Goal: Find specific page/section: Find specific page/section

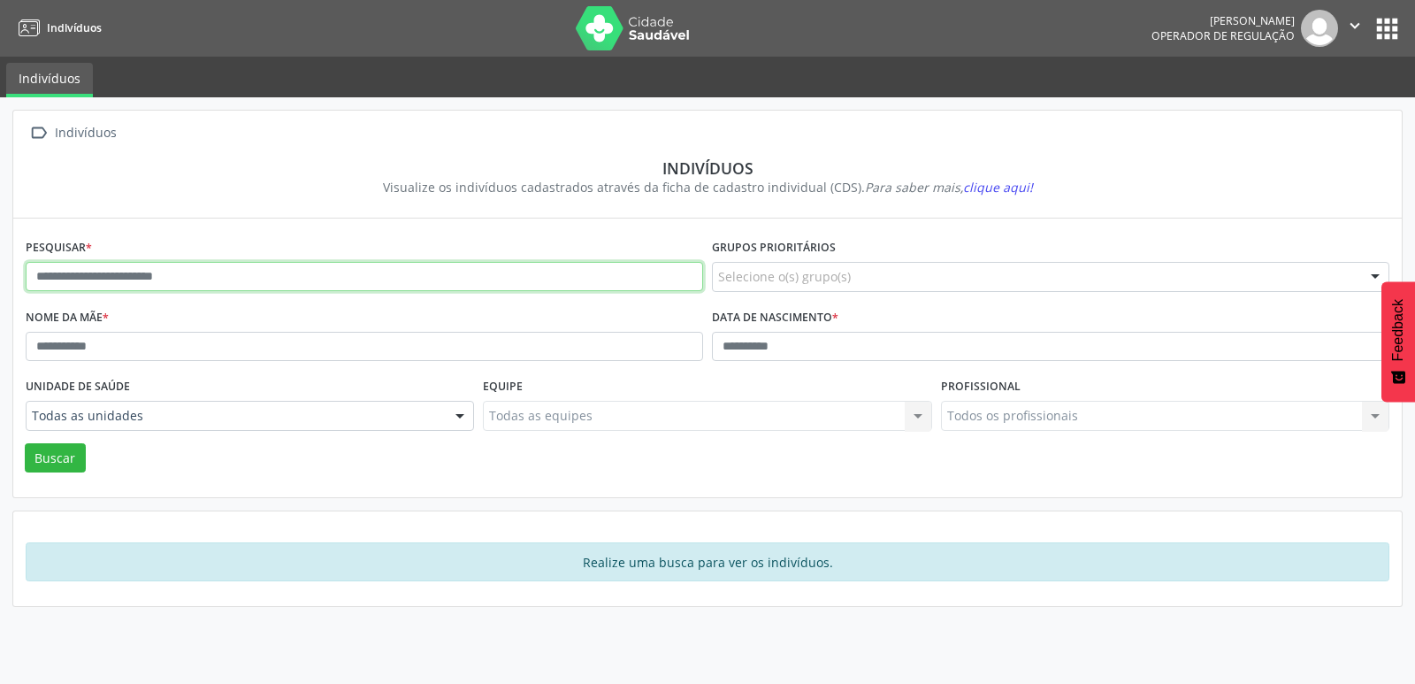
drag, startPoint x: 300, startPoint y: 279, endPoint x: 285, endPoint y: 271, distance: 17.4
click at [300, 279] on input "text" at bounding box center [364, 277] width 677 height 30
click at [25, 443] on button "Buscar" at bounding box center [55, 458] width 61 height 30
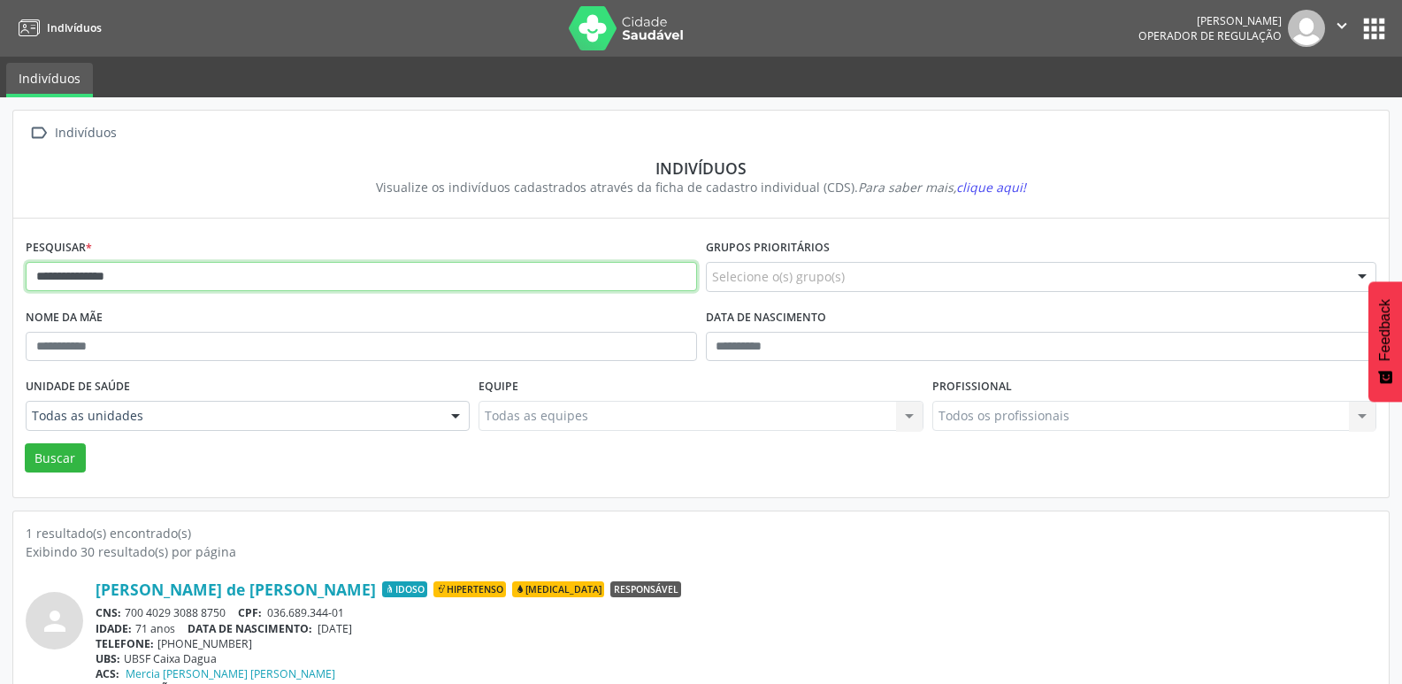
drag, startPoint x: 220, startPoint y: 274, endPoint x: 48, endPoint y: 124, distance: 228.8
click at [3, 197] on div "**********" at bounding box center [701, 409] width 1402 height 624
click at [25, 443] on button "Buscar" at bounding box center [55, 458] width 61 height 30
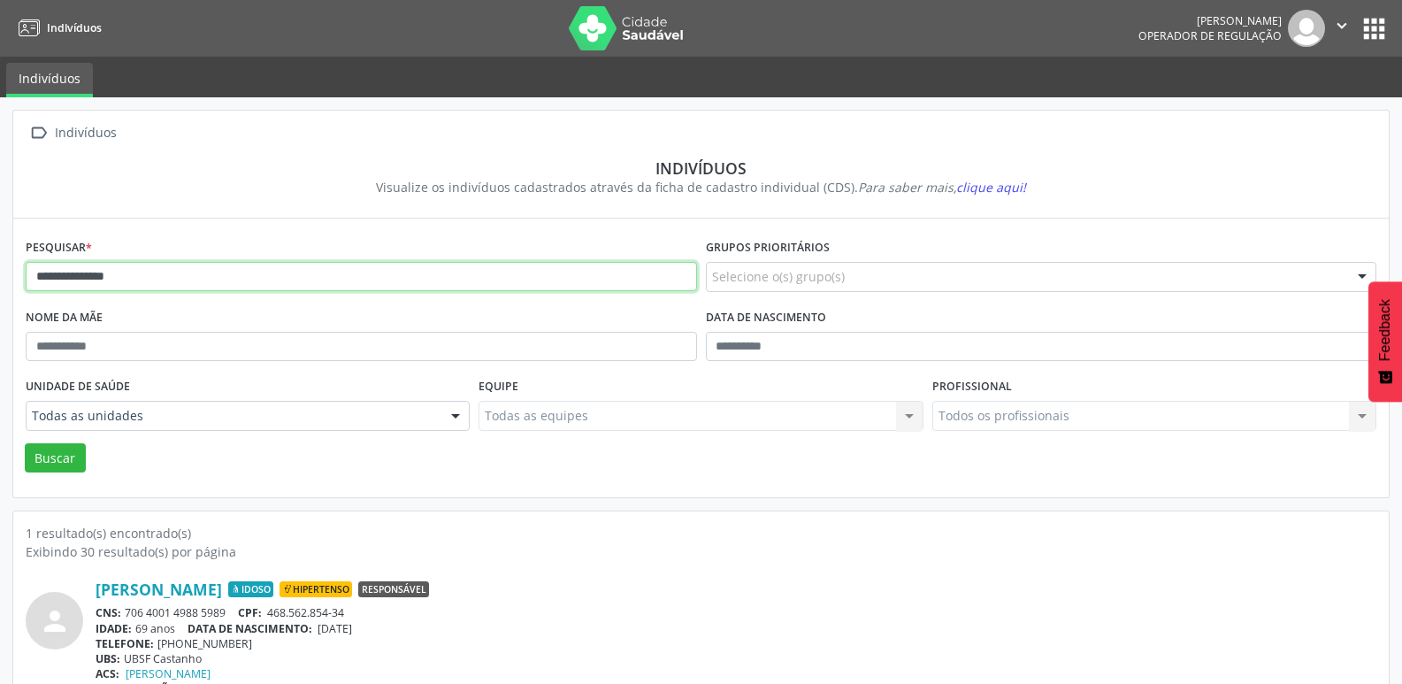
drag, startPoint x: 193, startPoint y: 287, endPoint x: 0, endPoint y: 253, distance: 195.8
click at [0, 253] on div "**********" at bounding box center [701, 409] width 1402 height 624
click at [25, 443] on button "Buscar" at bounding box center [55, 458] width 61 height 30
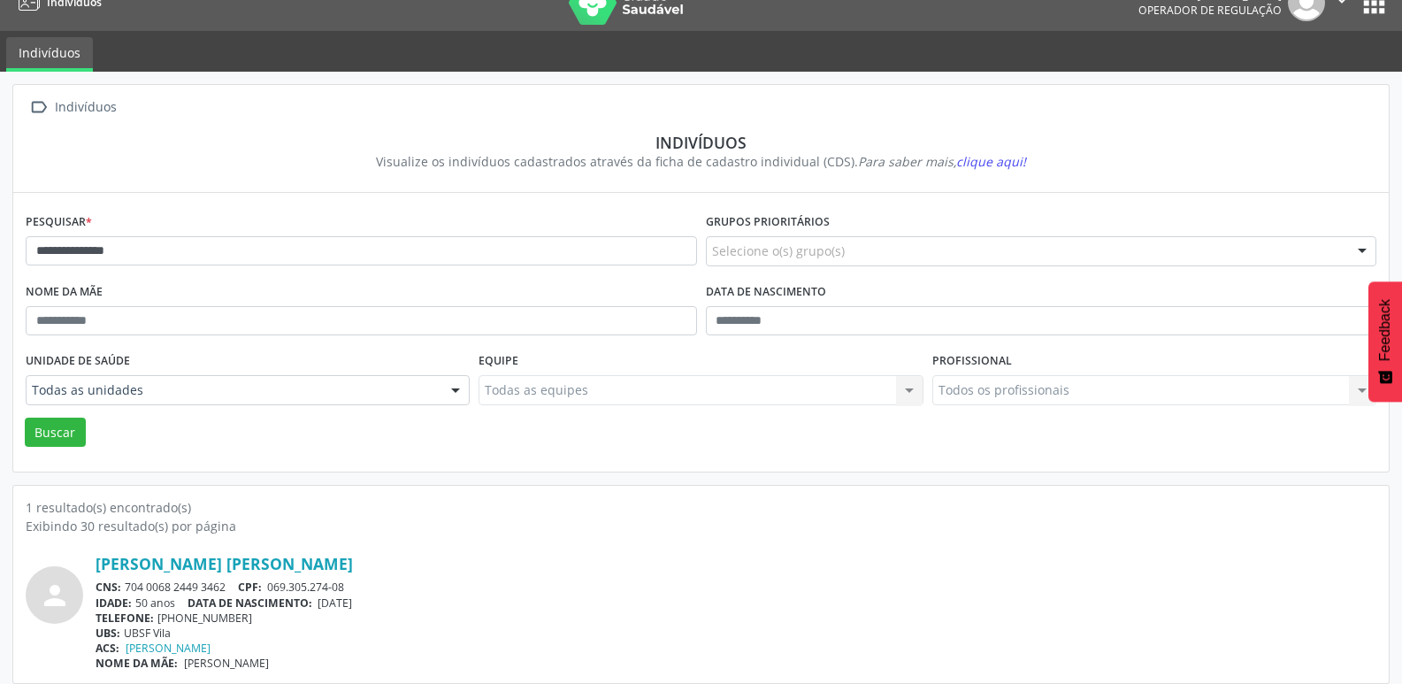
scroll to position [38, 0]
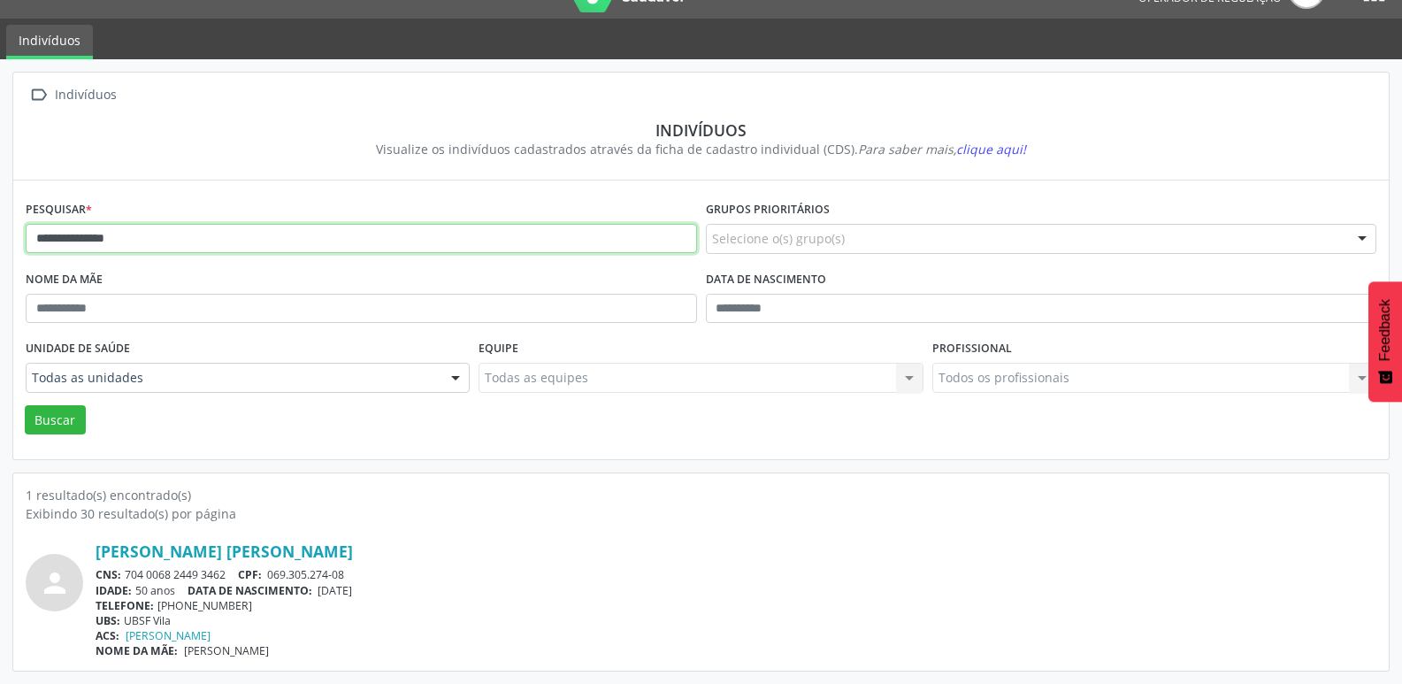
drag, startPoint x: 166, startPoint y: 240, endPoint x: 0, endPoint y: 223, distance: 167.1
click at [0, 223] on div "**********" at bounding box center [701, 371] width 1402 height 624
type input "**********"
click at [25, 405] on button "Buscar" at bounding box center [55, 420] width 61 height 30
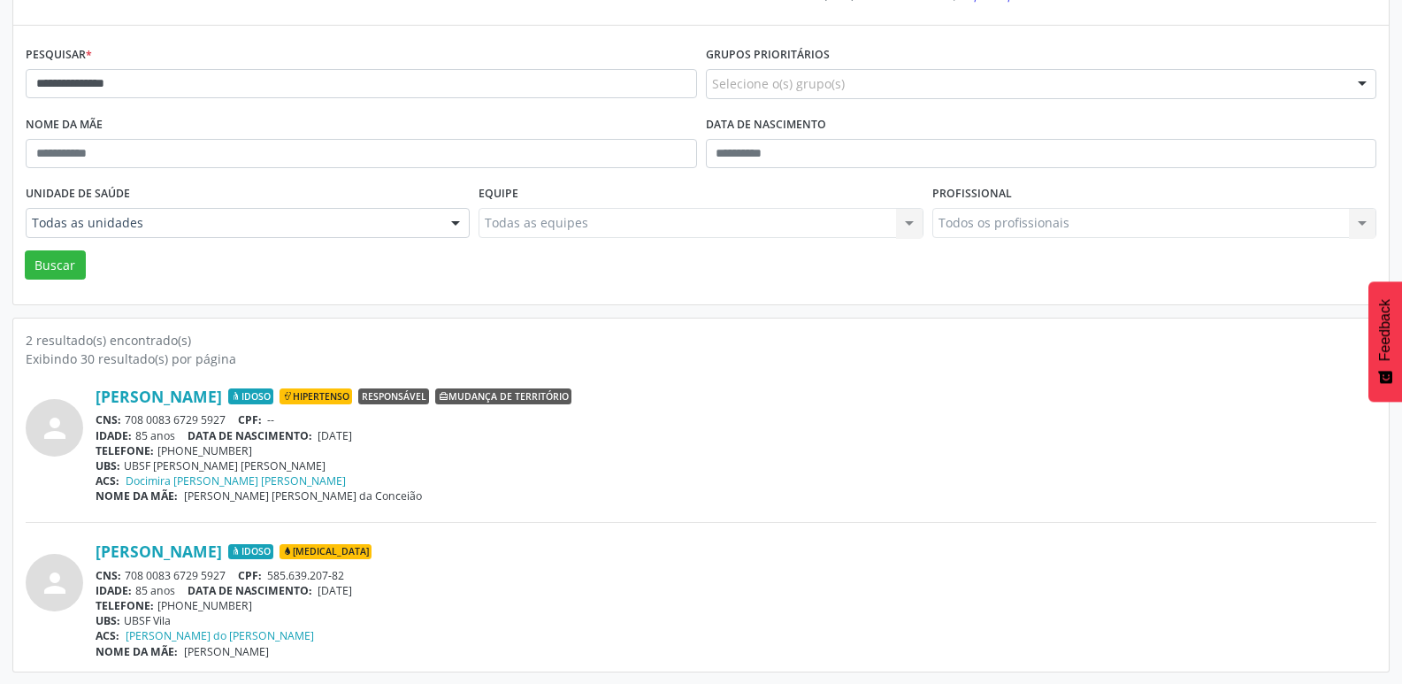
scroll to position [194, 0]
click at [222, 553] on link "[PERSON_NAME]" at bounding box center [159, 549] width 126 height 19
click at [222, 398] on link "[PERSON_NAME]" at bounding box center [159, 395] width 126 height 19
drag, startPoint x: 885, startPoint y: 556, endPoint x: 799, endPoint y: 532, distance: 89.9
click at [885, 556] on div "[PERSON_NAME] Idoso [MEDICAL_DATA]" at bounding box center [736, 549] width 1280 height 19
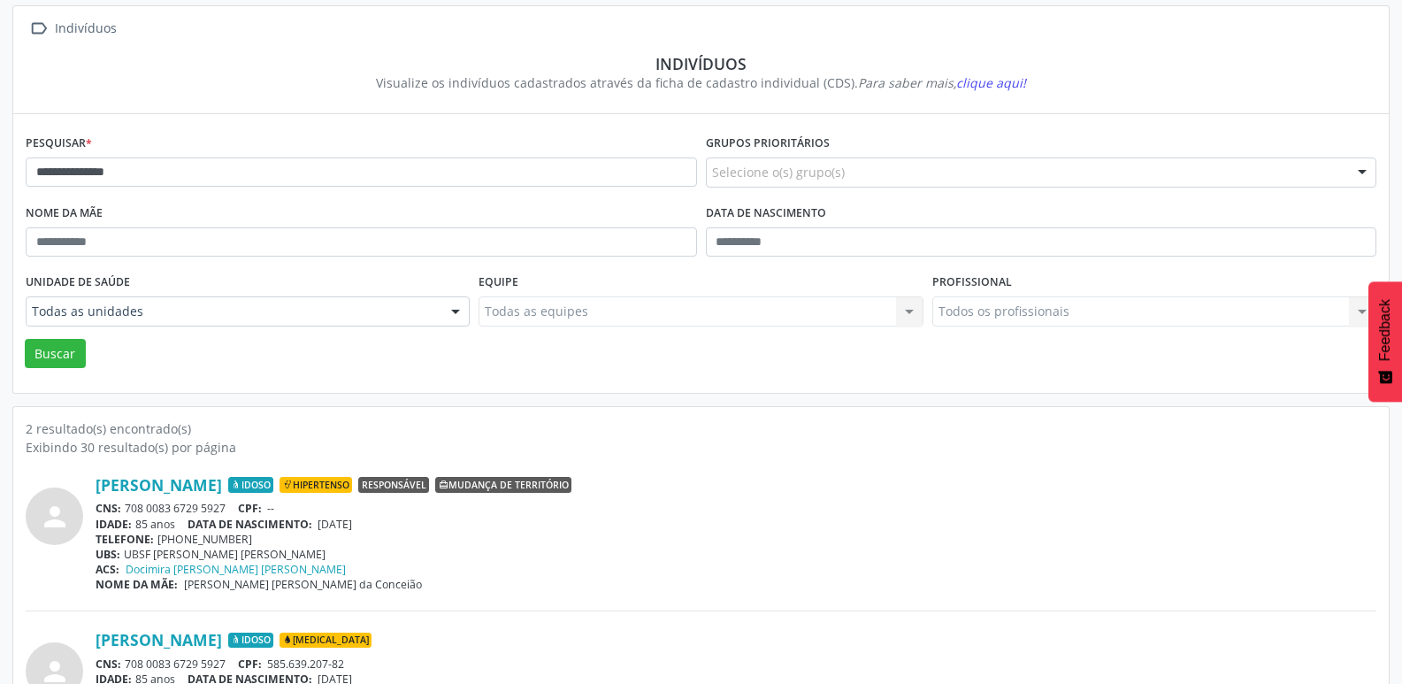
scroll to position [0, 0]
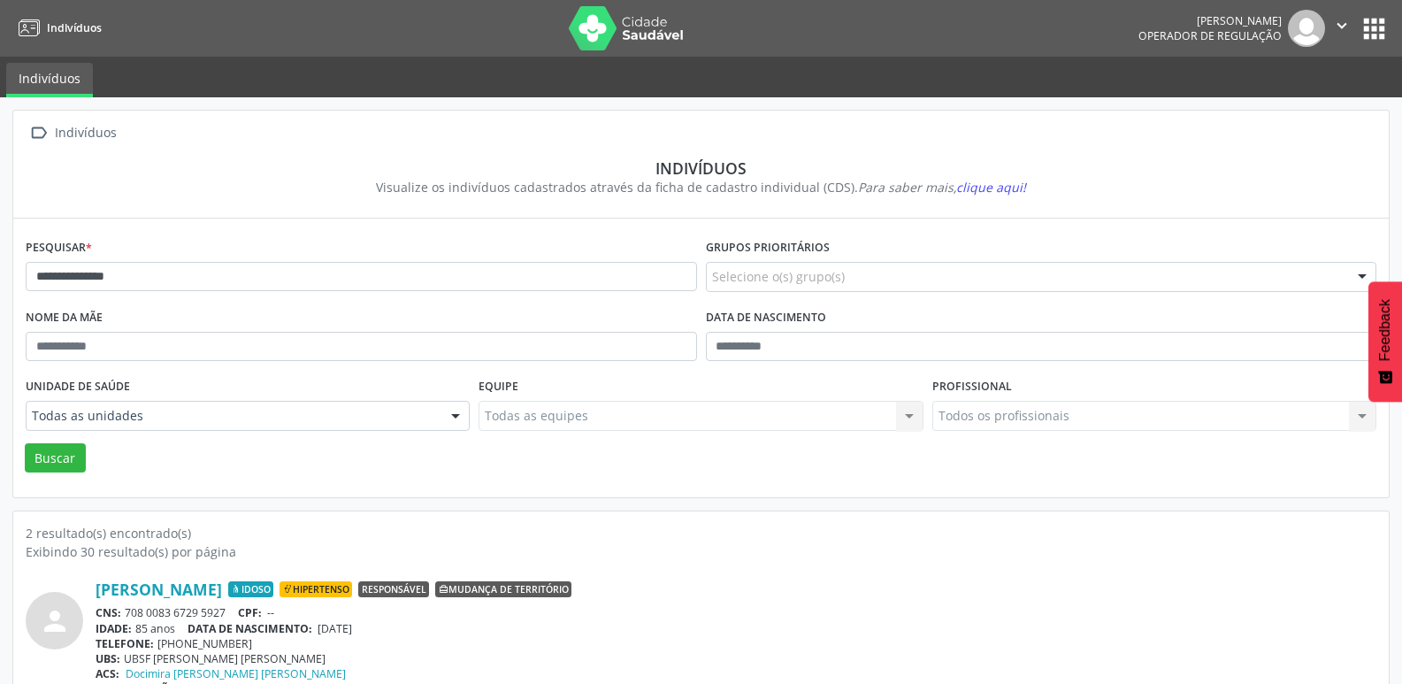
click at [1372, 30] on button "apps" at bounding box center [1373, 28] width 31 height 31
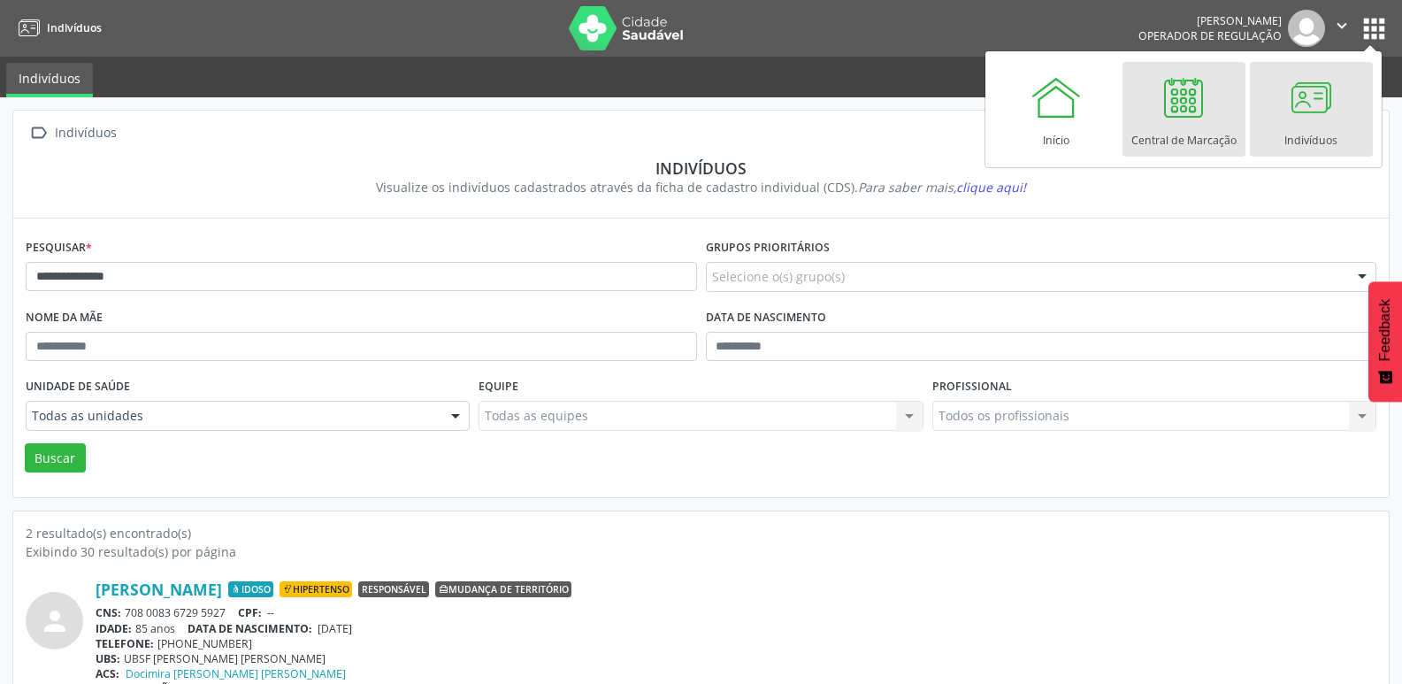
click at [1159, 129] on div "Central de Marcação" at bounding box center [1183, 136] width 105 height 24
